Goal: Information Seeking & Learning: Learn about a topic

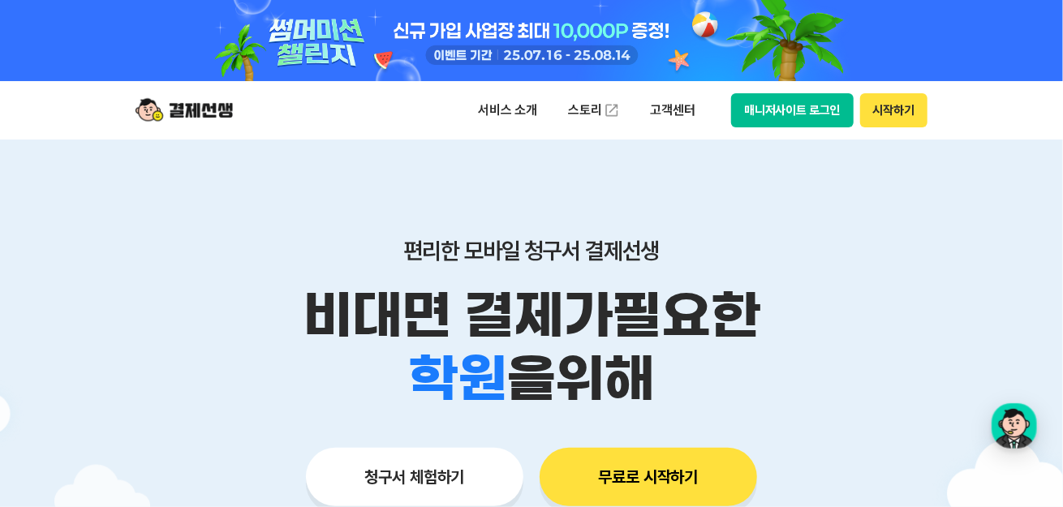
click at [919, 187] on div "편리한 모바일 청구서 결제선생 비대면 결제가 필요한 학원 공부방 호텔 쇼핑몰 병원 배달 보험사 항공사 골프장 을 위해 청구서 체험하기 무료로 …" at bounding box center [531, 340] width 831 height 401
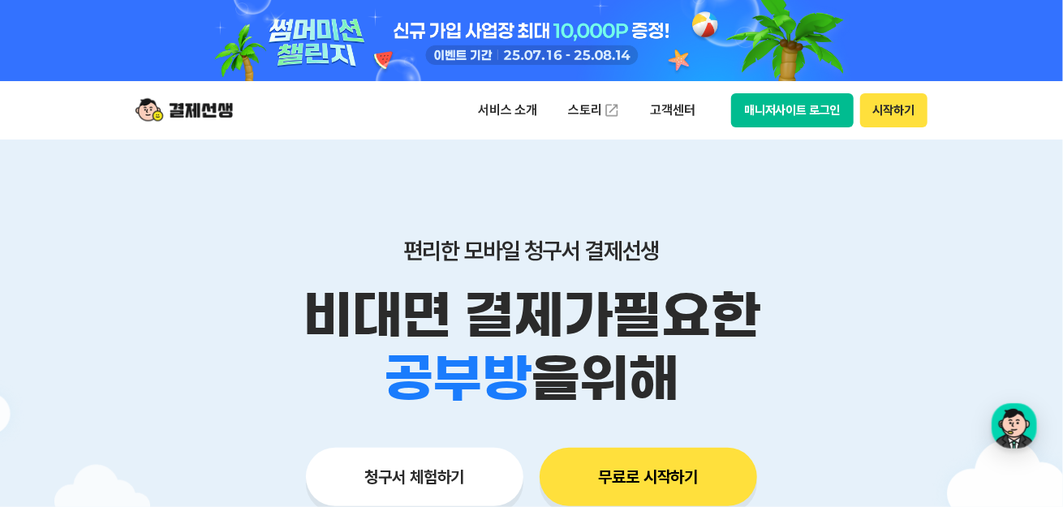
click at [135, 308] on p "비대면 결제가 필요한" at bounding box center [531, 315] width 831 height 63
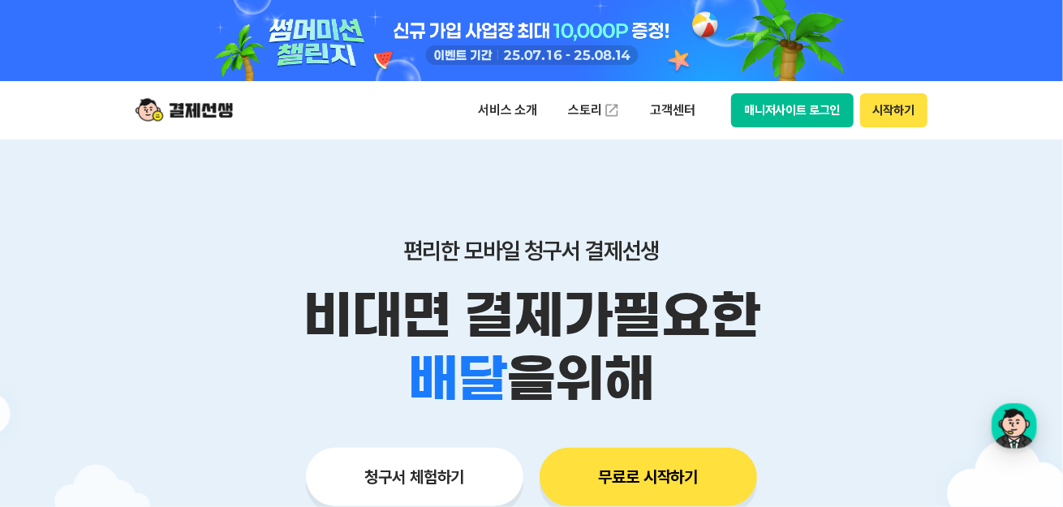
drag, startPoint x: 881, startPoint y: 239, endPoint x: 890, endPoint y: 234, distance: 10.6
click at [889, 237] on p "편리한 모바일 청구서 결제선생" at bounding box center [531, 251] width 831 height 28
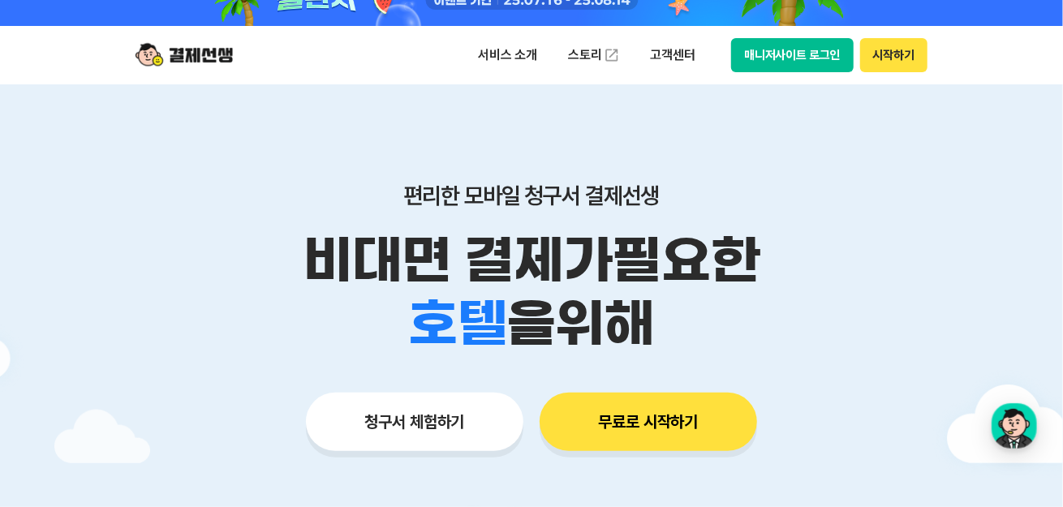
scroll to position [81, 0]
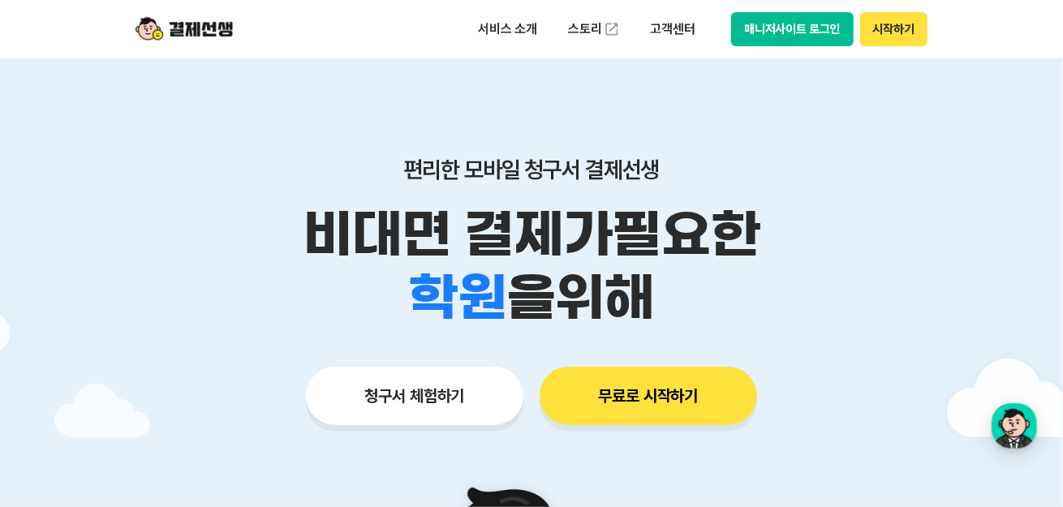
click at [53, 317] on div at bounding box center [531, 486] width 1063 height 856
click at [842, 393] on div "청구서 체험하기 무료로 시작하기" at bounding box center [531, 396] width 831 height 58
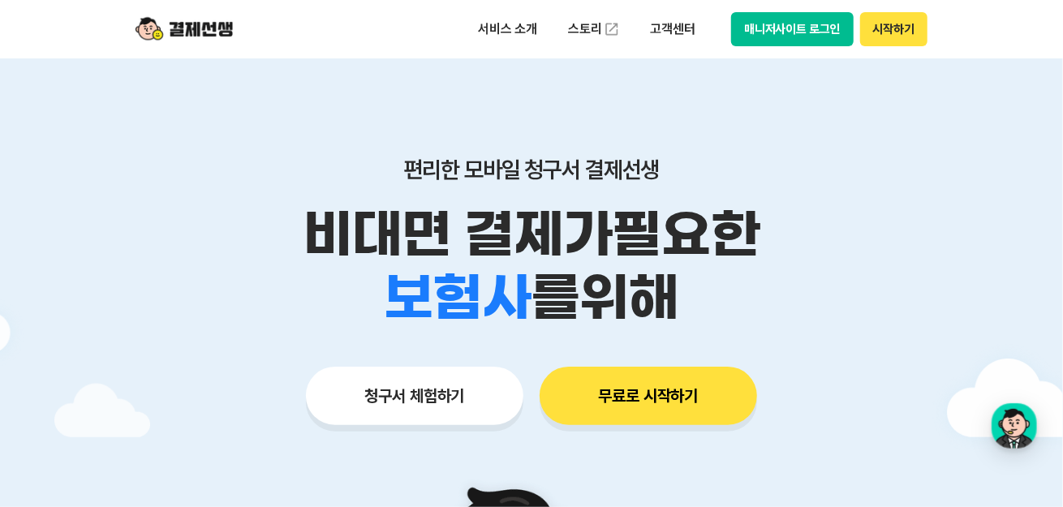
click at [59, 344] on div at bounding box center [531, 486] width 1063 height 856
click at [96, 257] on div at bounding box center [531, 486] width 1063 height 856
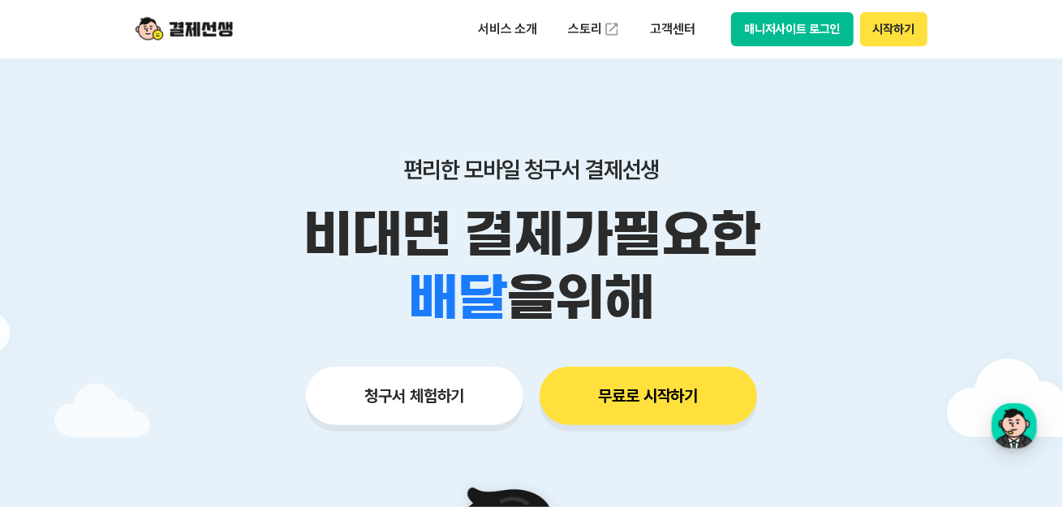
click at [146, 300] on div "학원 공부방 호텔 쇼핑몰 병원 배달 보험사 항공사 골프장 을 위해" at bounding box center [531, 297] width 831 height 63
click at [261, 177] on p "편리한 모바일 청구서 결제선생" at bounding box center [531, 170] width 831 height 28
click at [257, 339] on div "편리한 모바일 청구서 결제선생 비대면 결제가 필요한 학원 공부방 호텔 쇼핑몰 병원 배달 보험사 항공사 골프장 을 위해 청구서 체험하기 무료로 …" at bounding box center [531, 258] width 831 height 401
click at [257, 340] on div "편리한 모바일 청구서 결제선생 비대면 결제가 필요한 학원 공부방 호텔 쇼핑몰 병원 배달 보험사 항공사 골프장 을 위해 청구서 체험하기 무료로 …" at bounding box center [531, 258] width 831 height 401
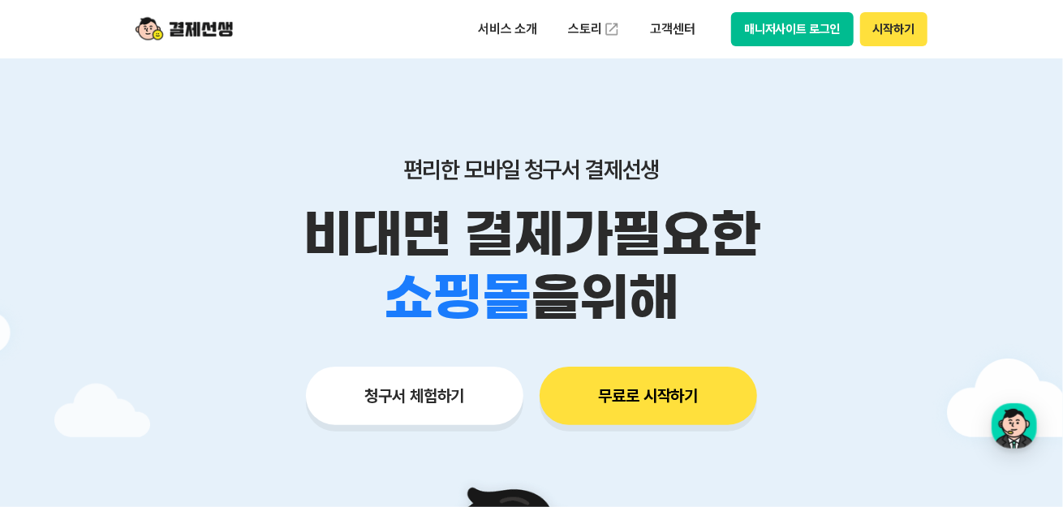
click at [815, 342] on div "편리한 모바일 청구서 결제선생 비대면 결제가 필요한 학원 공부방 호텔 쇼핑몰 병원 배달 보험사 항공사 골프장 을 위해 청구서 체험하기 무료로 …" at bounding box center [531, 258] width 831 height 401
click at [239, 102] on div "편리한 모바일 청구서 결제선생 비대면 결제가 필요한 학원 공부방 호텔 쇼핑몰 병원 배달 보험사 항공사 골프장 을 위해 청구서 체험하기 무료로 …" at bounding box center [531, 258] width 831 height 401
click at [915, 212] on p "비대면 결제가 필요한" at bounding box center [531, 234] width 831 height 63
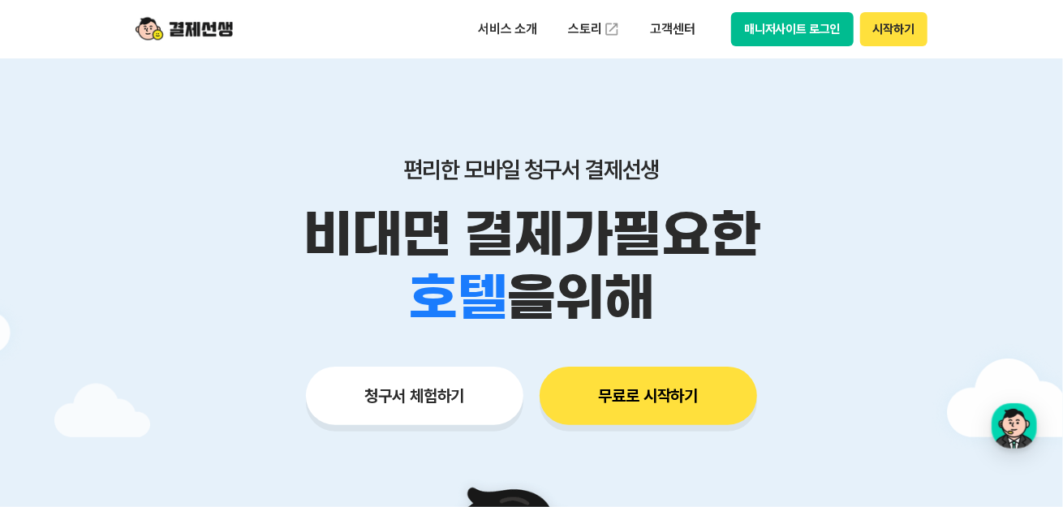
drag, startPoint x: 917, startPoint y: 281, endPoint x: 887, endPoint y: 300, distance: 35.8
click at [913, 282] on div "학원 공부방 호텔 쇼핑몰 병원 배달 보험사 항공사 골프장 을 위해" at bounding box center [531, 297] width 831 height 63
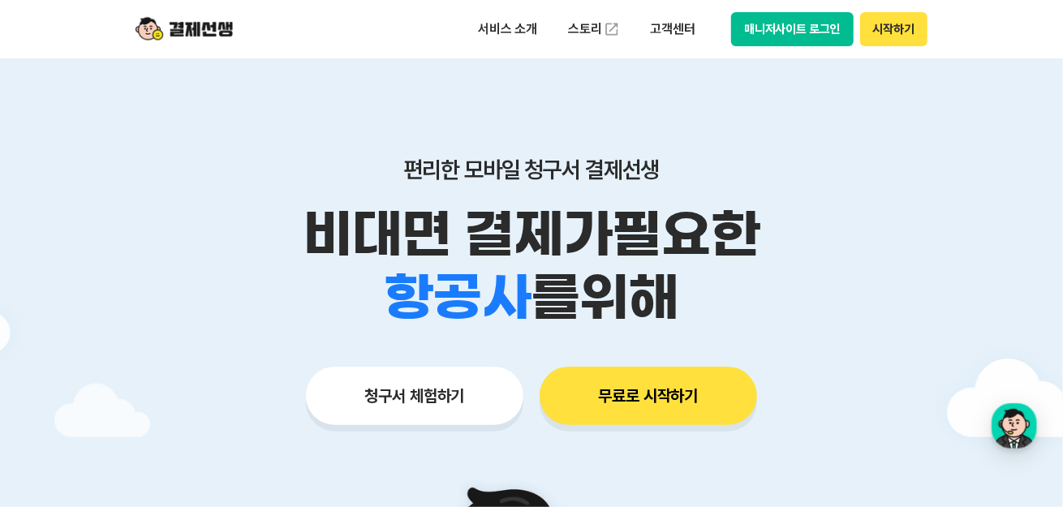
click at [139, 213] on p "비대면 결제가 필요한" at bounding box center [531, 234] width 831 height 63
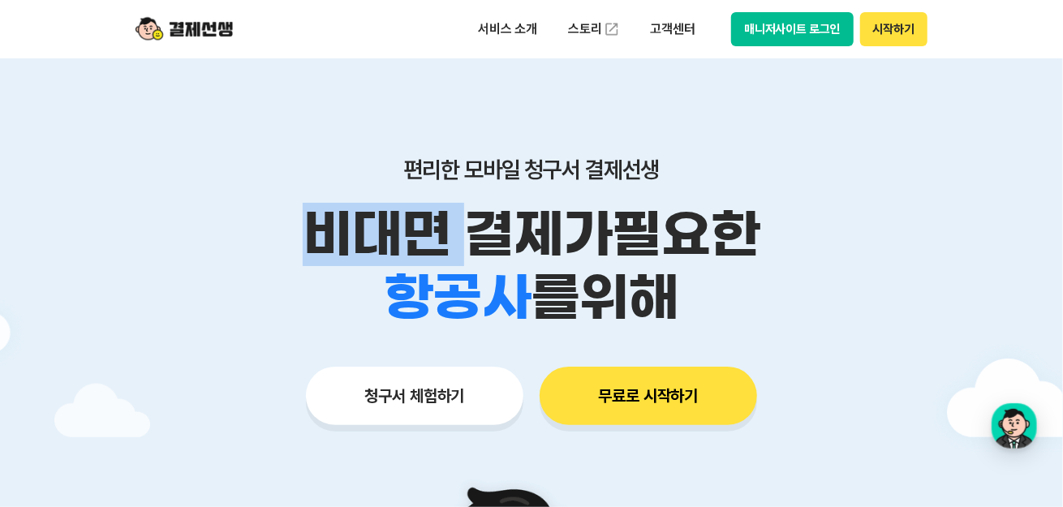
click at [139, 213] on p "비대면 결제가 필요한" at bounding box center [531, 234] width 831 height 63
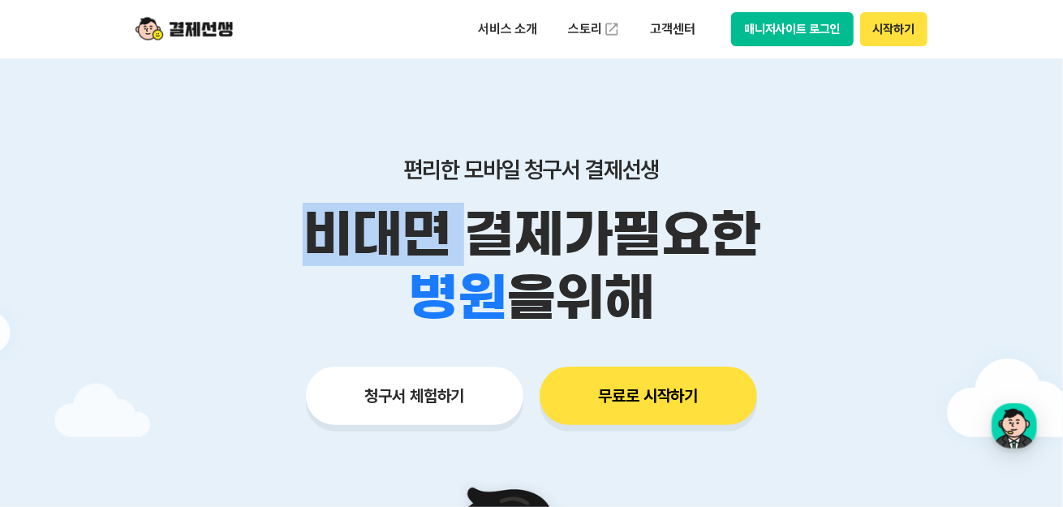
click at [170, 237] on p "비대면 결제가 필요한" at bounding box center [531, 234] width 831 height 63
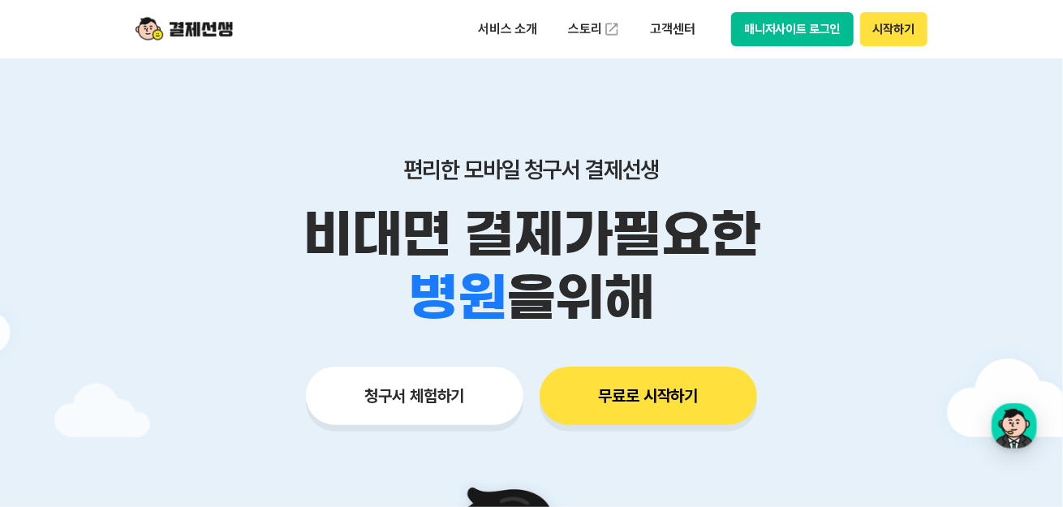
click at [998, 273] on div at bounding box center [531, 486] width 1063 height 856
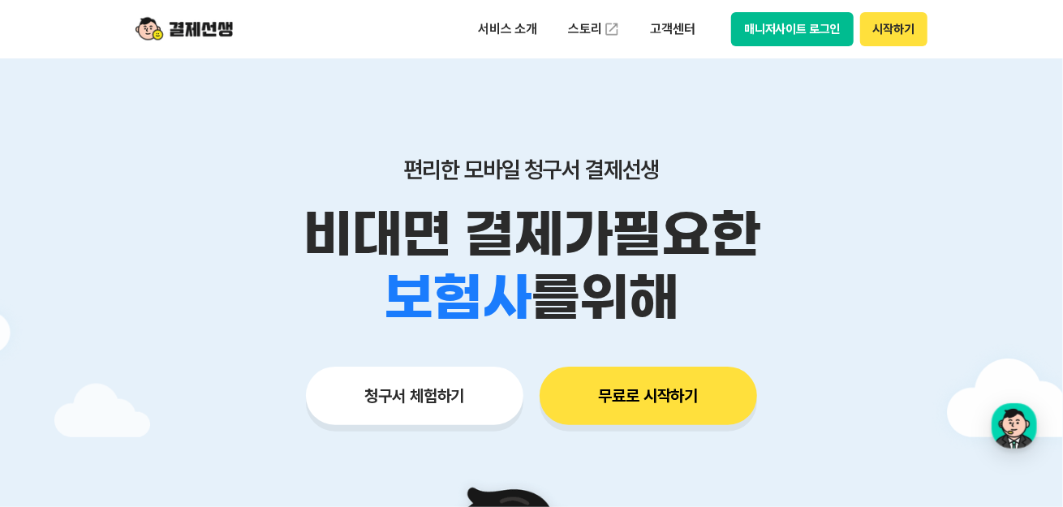
click at [183, 351] on div "편리한 모바일 청구서 결제선생 비대면 결제가 필요한 학원 공부방 호텔 쇼핑몰 병원 배달 보험사 항공사 골프장 를 위해 청구서 체험하기 무료로 …" at bounding box center [531, 258] width 831 height 401
click at [926, 161] on p "편리한 모바일 청구서 결제선생" at bounding box center [531, 170] width 831 height 28
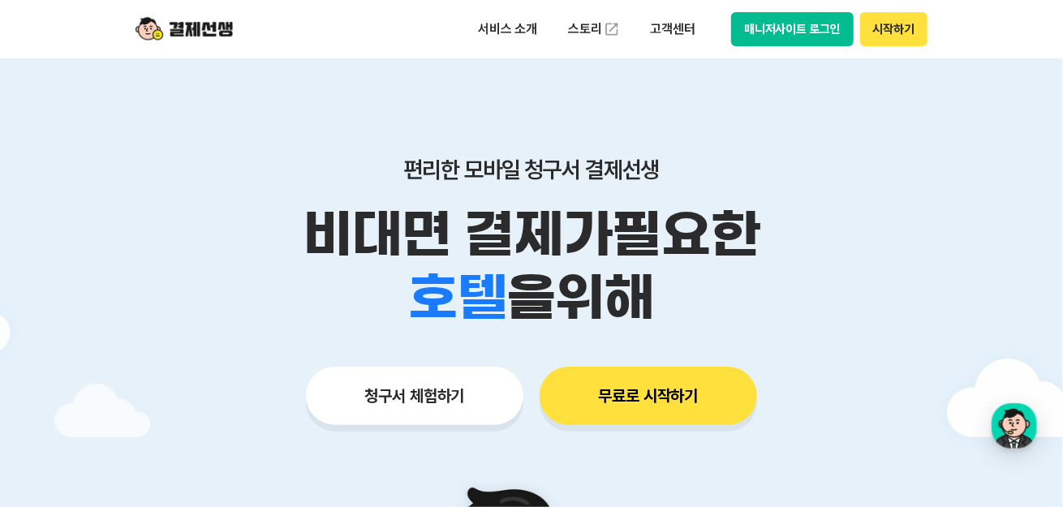
click at [905, 275] on div "학원 공부방 호텔 쇼핑몰 병원 배달 보험사 항공사 골프장 을 위해" at bounding box center [531, 297] width 831 height 63
